Goal: Information Seeking & Learning: Learn about a topic

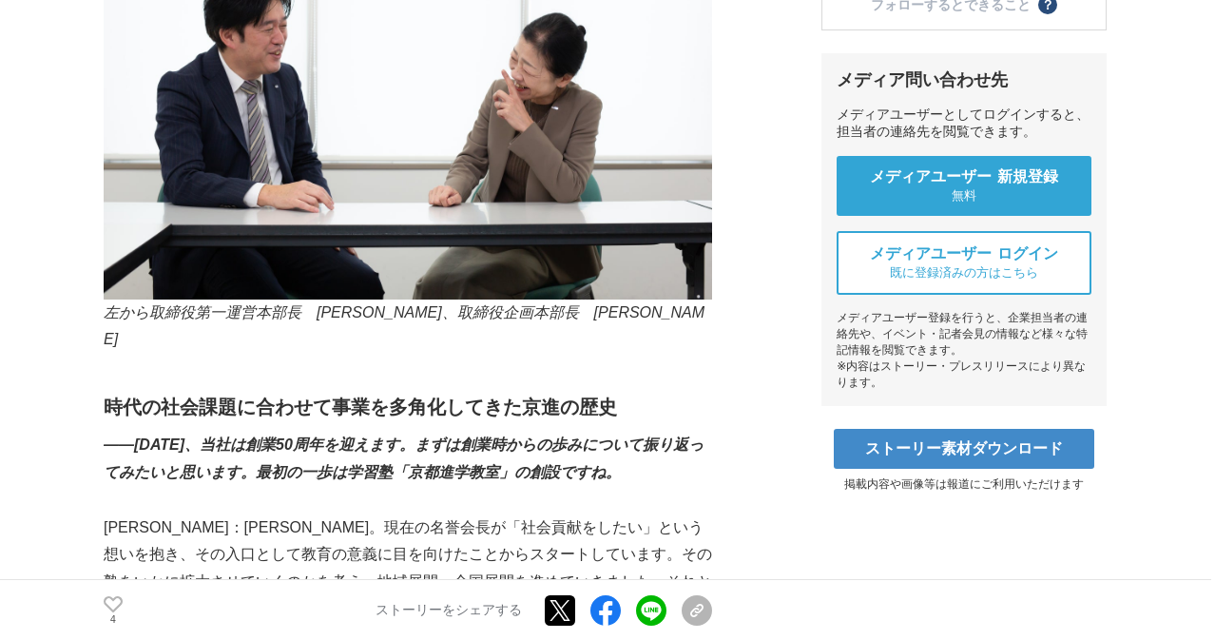
scroll to position [648, 0]
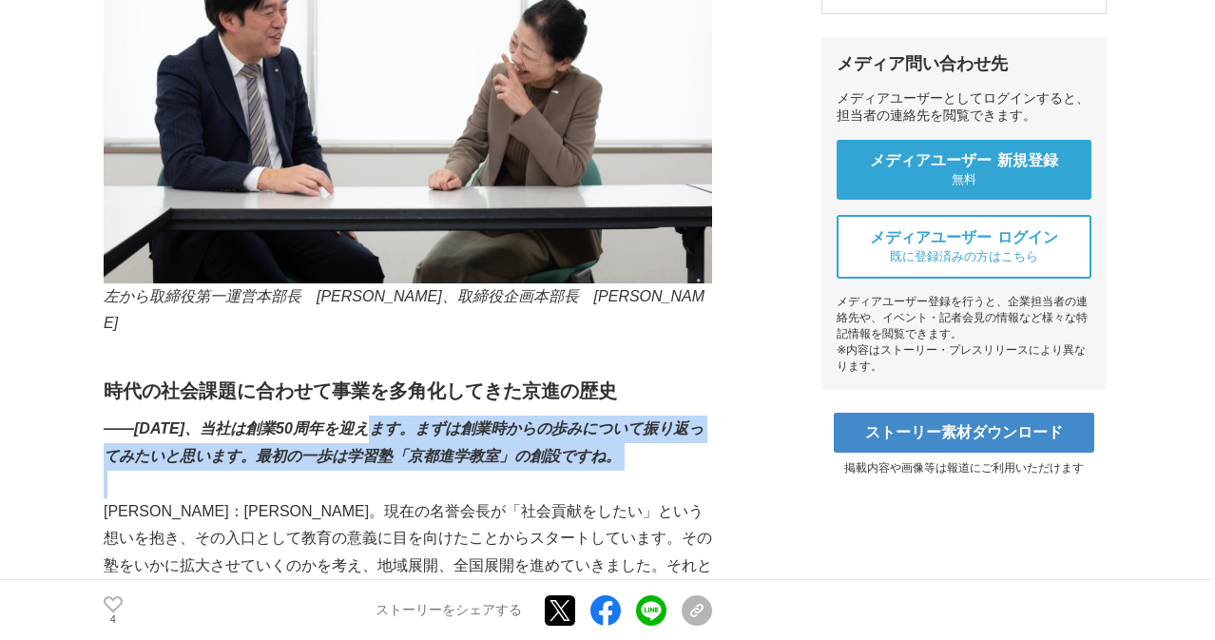
drag, startPoint x: 387, startPoint y: 380, endPoint x: 459, endPoint y: 442, distance: 95.0
click at [459, 498] on p "[PERSON_NAME]：[PERSON_NAME]。現在の名誉会長が「社会貢献をしたい」という想いを抱き、その入口として教育の意義に目を向けたことからスタ…" at bounding box center [408, 594] width 608 height 192
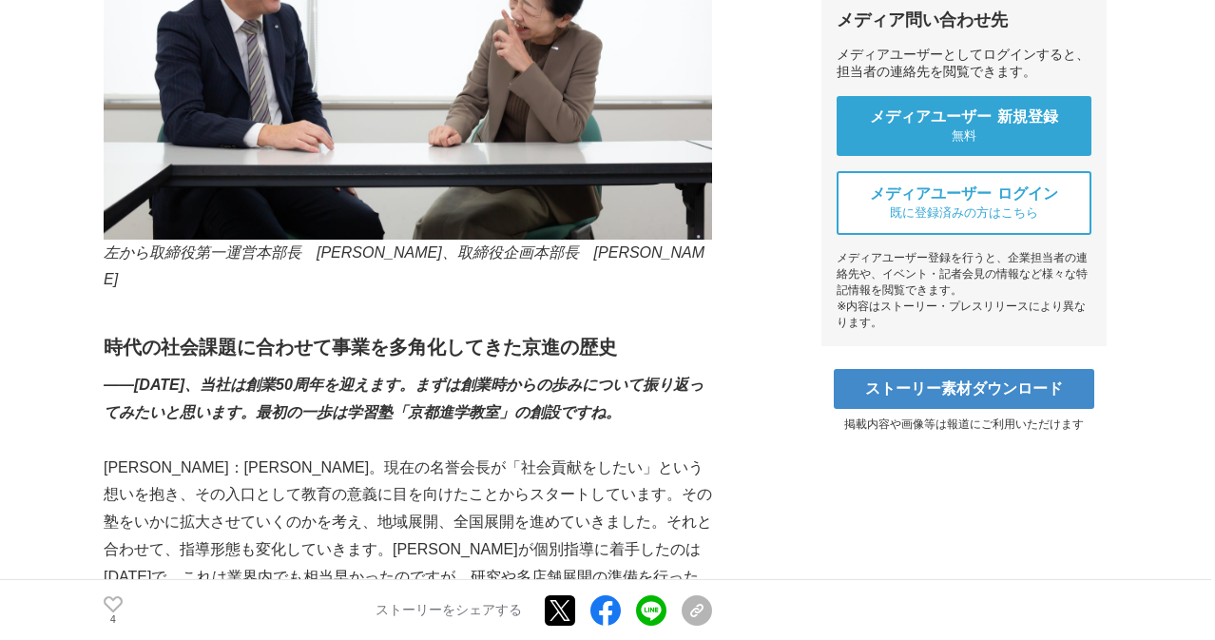
scroll to position [737, 0]
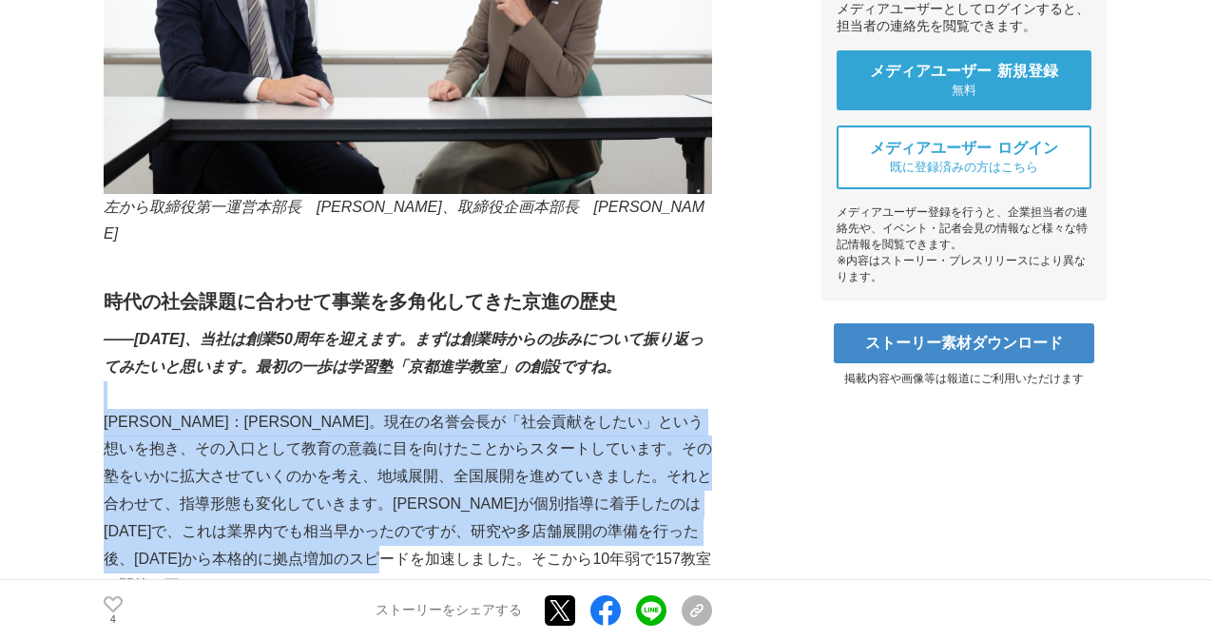
drag, startPoint x: 434, startPoint y: 345, endPoint x: 636, endPoint y: 496, distance: 251.8
click at [620, 486] on p "[PERSON_NAME]：[PERSON_NAME]。現在の名誉会長が「社会貢献をしたい」という想いを抱き、その入口として教育の意義に目を向けたことからスタ…" at bounding box center [408, 505] width 608 height 192
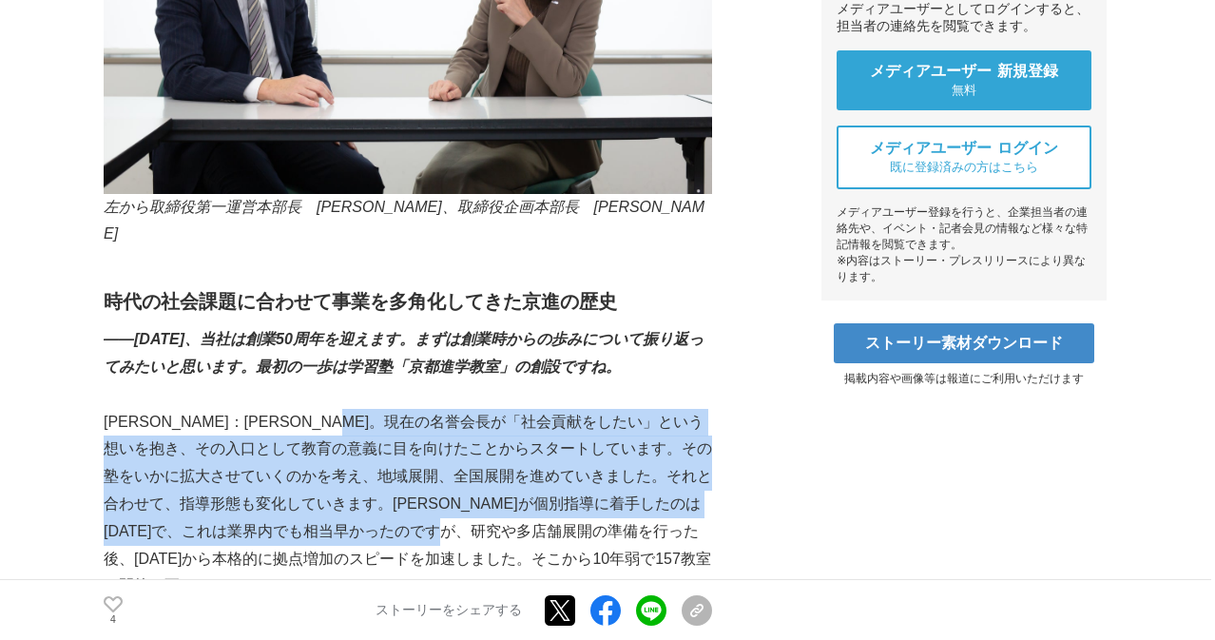
drag, startPoint x: 620, startPoint y: 486, endPoint x: 503, endPoint y: 355, distance: 175.0
click at [503, 409] on p "[PERSON_NAME]：[PERSON_NAME]。現在の名誉会長が「社会貢献をしたい」という想いを抱き、その入口として教育の意義に目を向けたことからスタ…" at bounding box center [408, 505] width 608 height 192
drag, startPoint x: 503, startPoint y: 355, endPoint x: 573, endPoint y: 478, distance: 141.3
click at [573, 478] on p "[PERSON_NAME]：[PERSON_NAME]。現在の名誉会長が「社会貢献をしたい」という想いを抱き、その入口として教育の意義に目を向けたことからスタ…" at bounding box center [408, 505] width 608 height 192
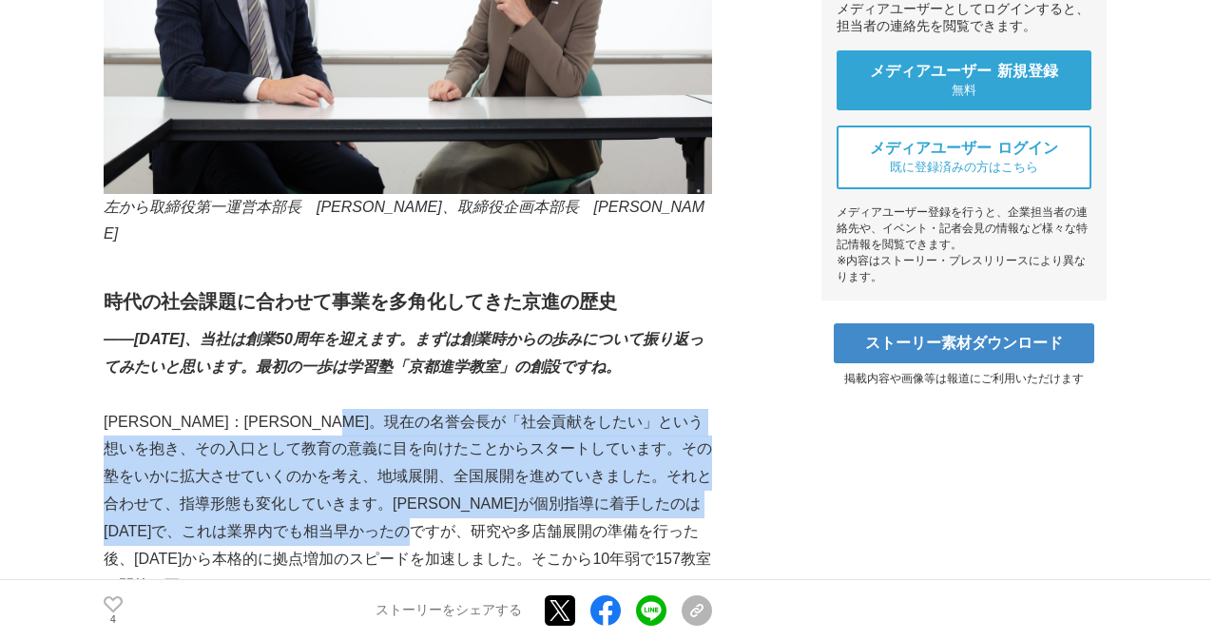
click at [573, 478] on p "[PERSON_NAME]：[PERSON_NAME]。現在の名誉会長が「社会貢献をしたい」という想いを抱き、その入口として教育の意義に目を向けたことからスタ…" at bounding box center [408, 505] width 608 height 192
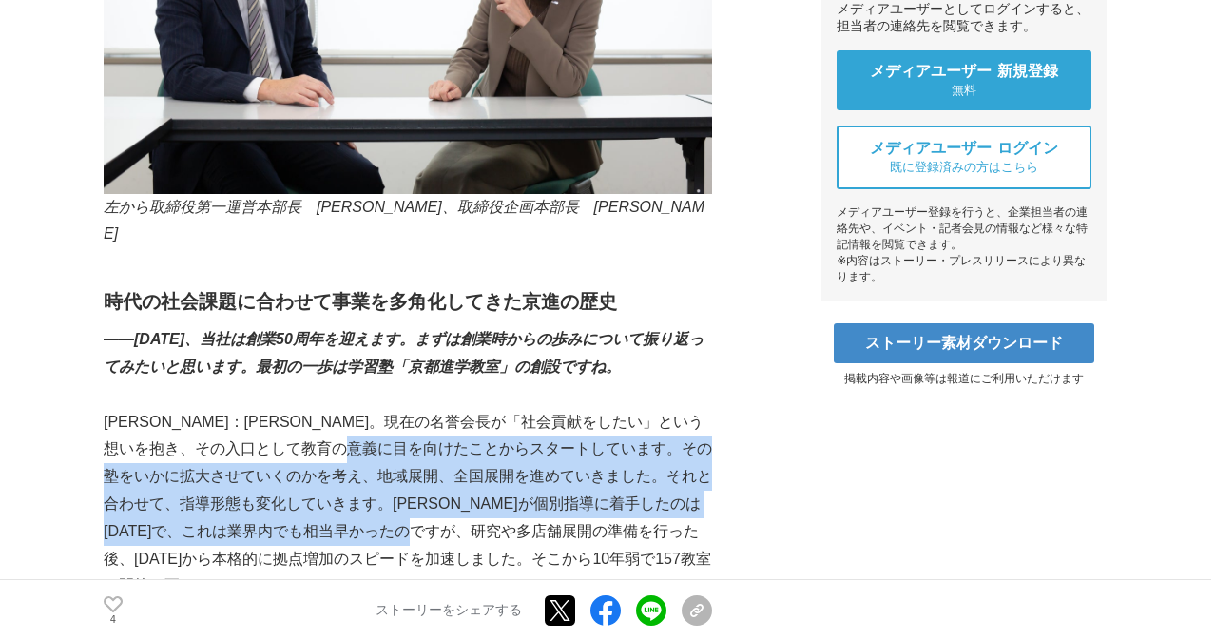
drag, startPoint x: 573, startPoint y: 478, endPoint x: 493, endPoint y: 381, distance: 125.6
click at [493, 409] on p "[PERSON_NAME]：[PERSON_NAME]。現在の名誉会長が「社会貢献をしたい」という想いを抱き、その入口として教育の意義に目を向けたことからスタ…" at bounding box center [408, 505] width 608 height 192
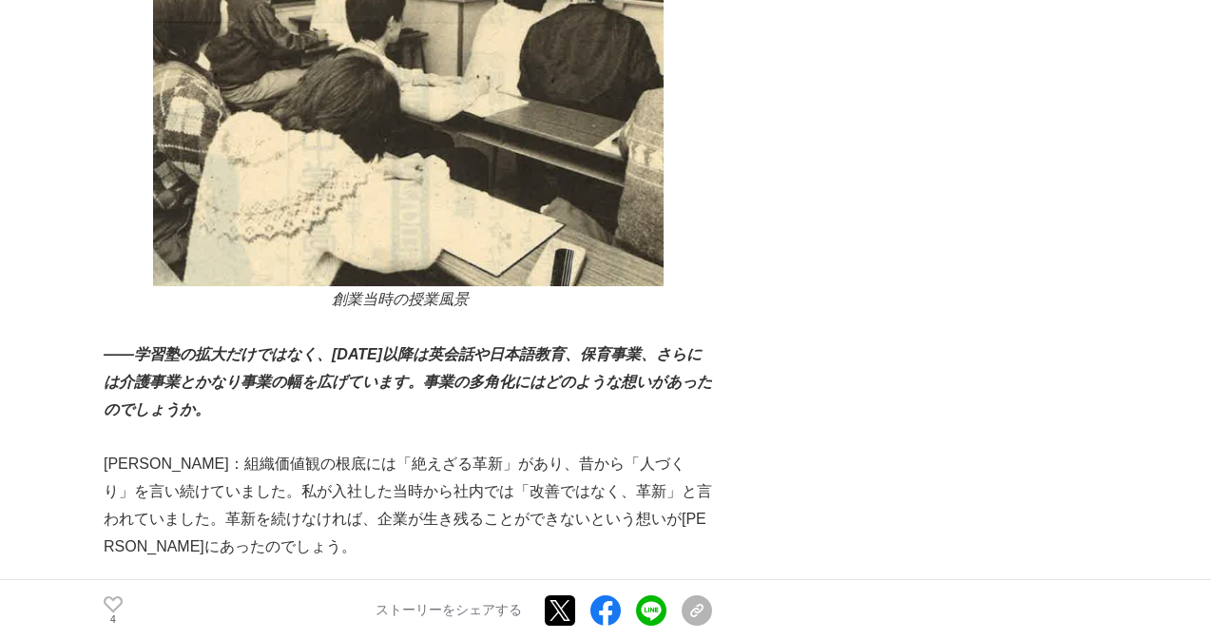
scroll to position [1668, 0]
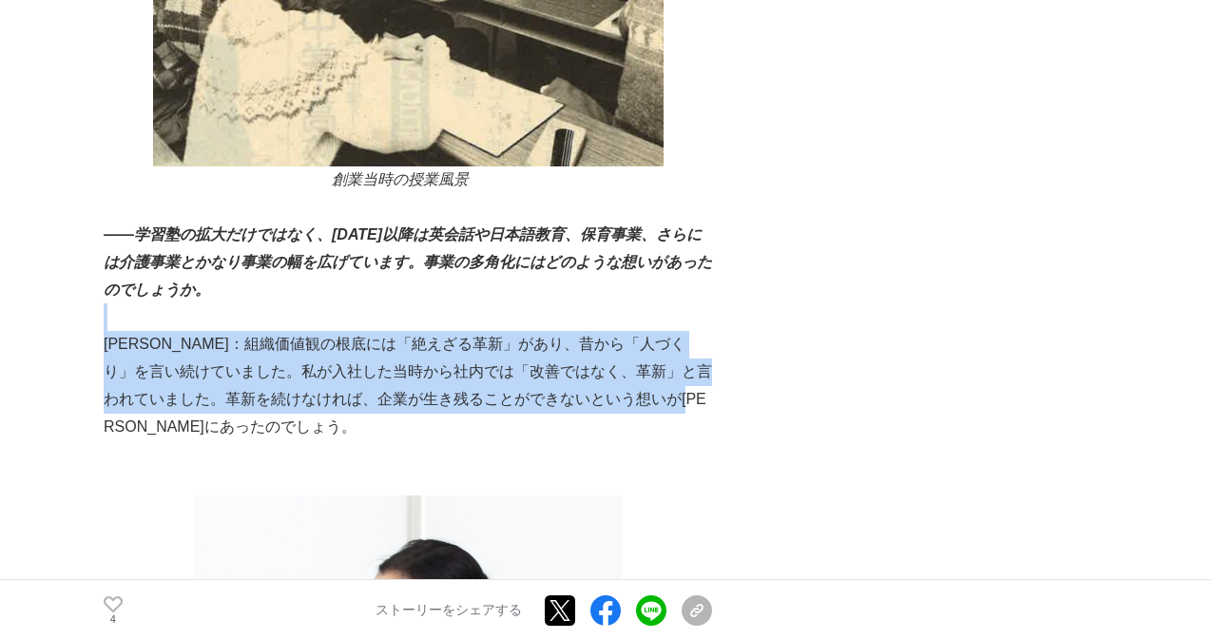
drag, startPoint x: 368, startPoint y: 228, endPoint x: 500, endPoint y: 343, distance: 175.1
click at [502, 349] on p "[PERSON_NAME]：組織価値観の根底には「絶えざる革新」があり、昔から「人づくり」を言い続けていました。私が入社した当時から社内では「改善ではなく、革…" at bounding box center [408, 385] width 608 height 109
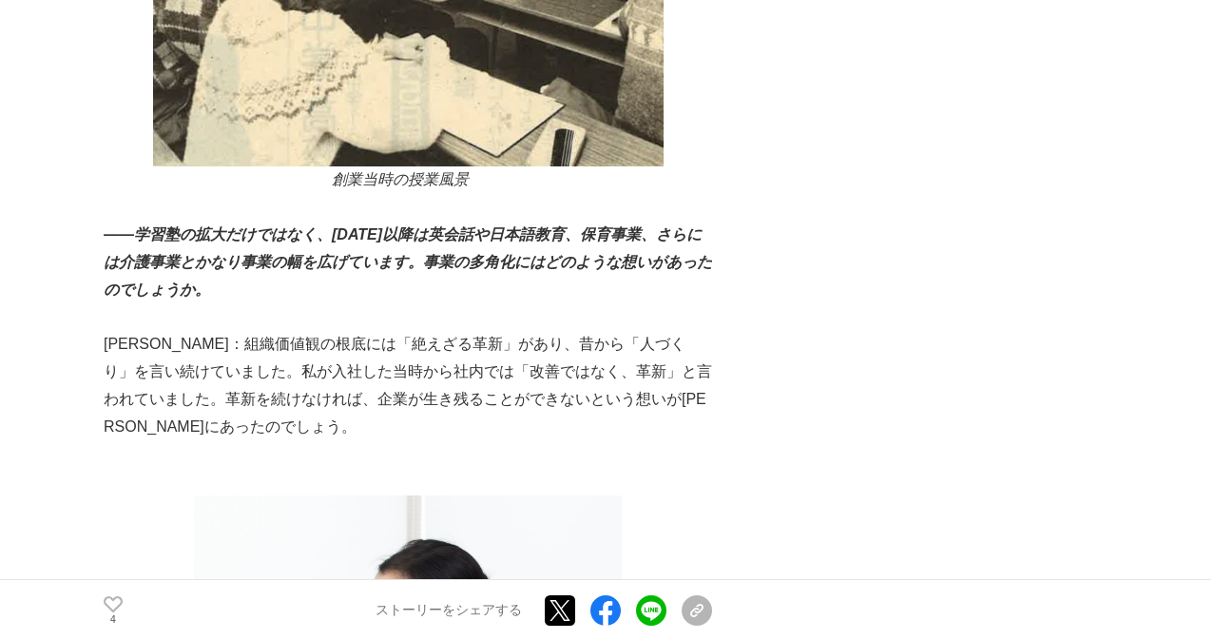
scroll to position [2315, 0]
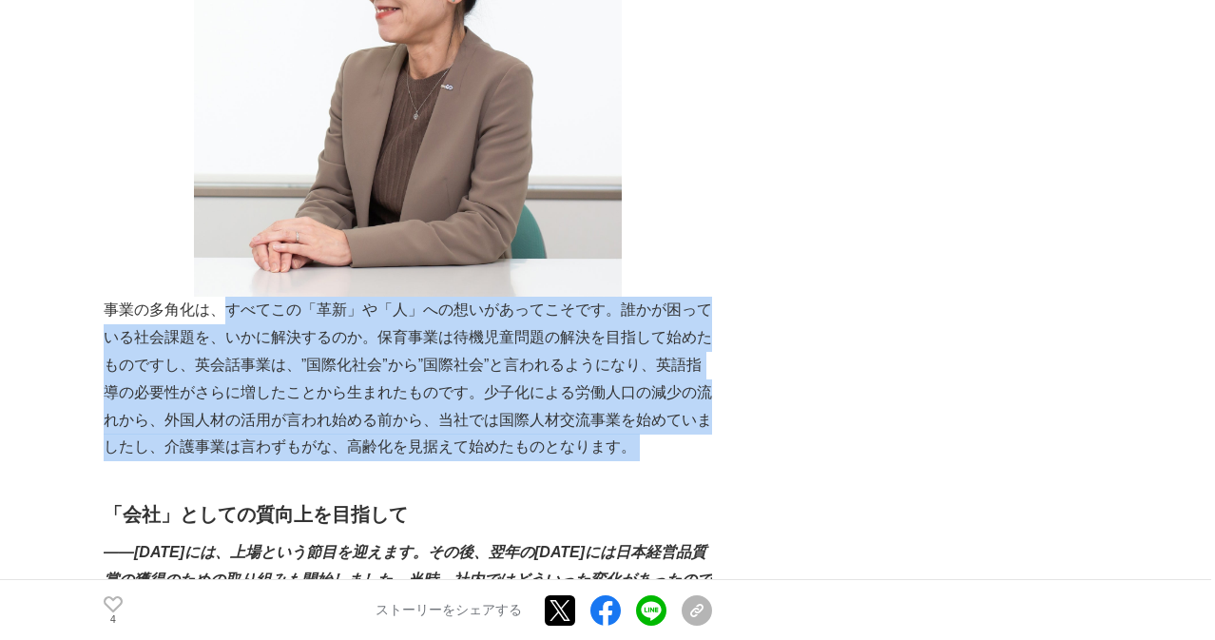
drag, startPoint x: 232, startPoint y: 215, endPoint x: 492, endPoint y: 419, distance: 331.0
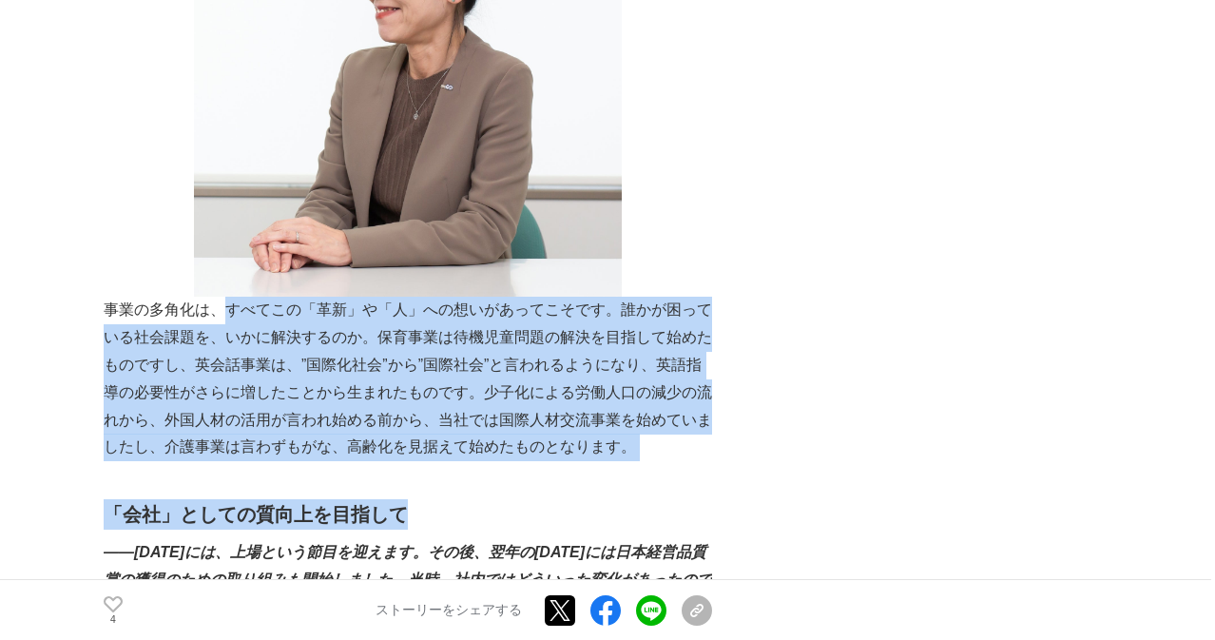
click at [492, 499] on h2 "「会社」としての質向上を目指して" at bounding box center [408, 514] width 608 height 30
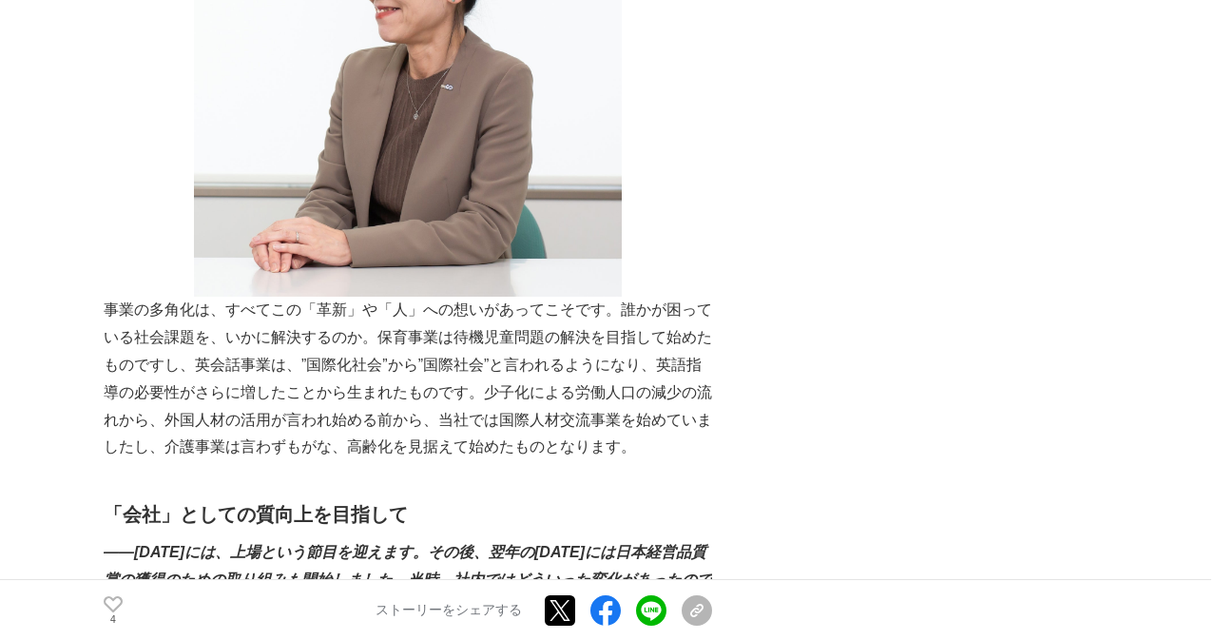
scroll to position [2599, 0]
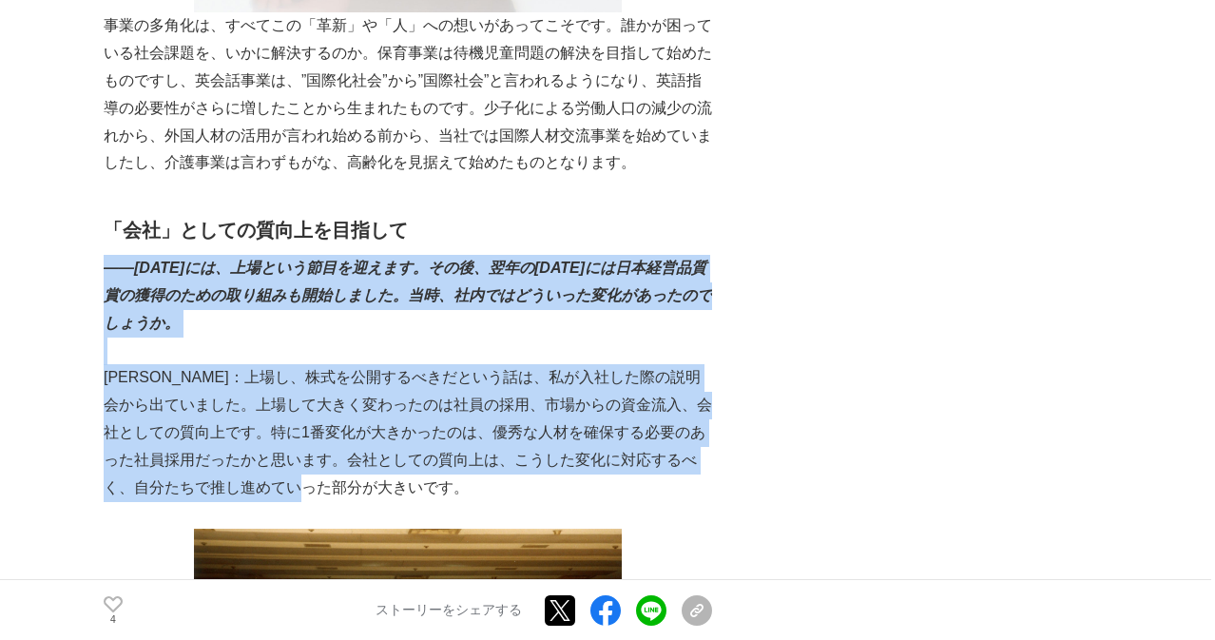
drag, startPoint x: 372, startPoint y: 192, endPoint x: 505, endPoint y: 414, distance: 259.1
click at [505, 414] on p "[PERSON_NAME]：上場し、株式を公開するべきだという話は、私が入社した際の説明会から出ていました。上場して大きく変わったのは社員の採用、市場からの資…" at bounding box center [408, 432] width 608 height 137
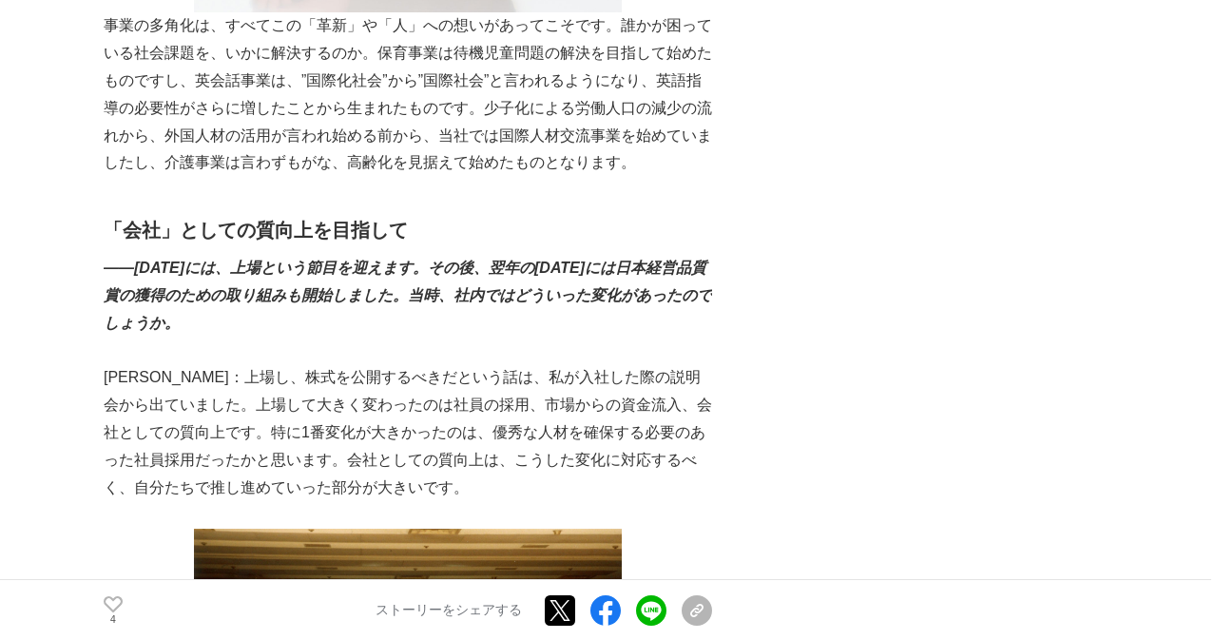
scroll to position [3354, 0]
